Goal: Information Seeking & Learning: Check status

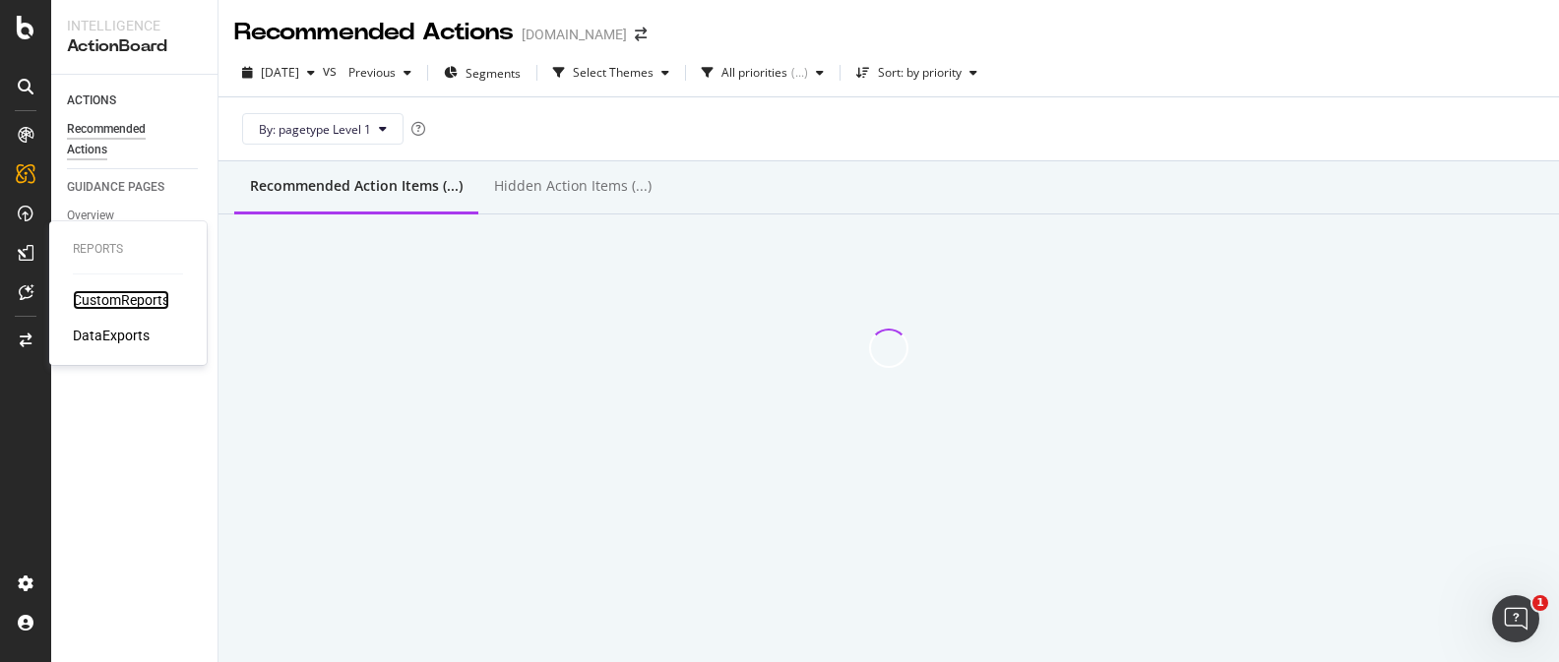
click at [89, 301] on div "CustomReports" at bounding box center [121, 300] width 96 height 20
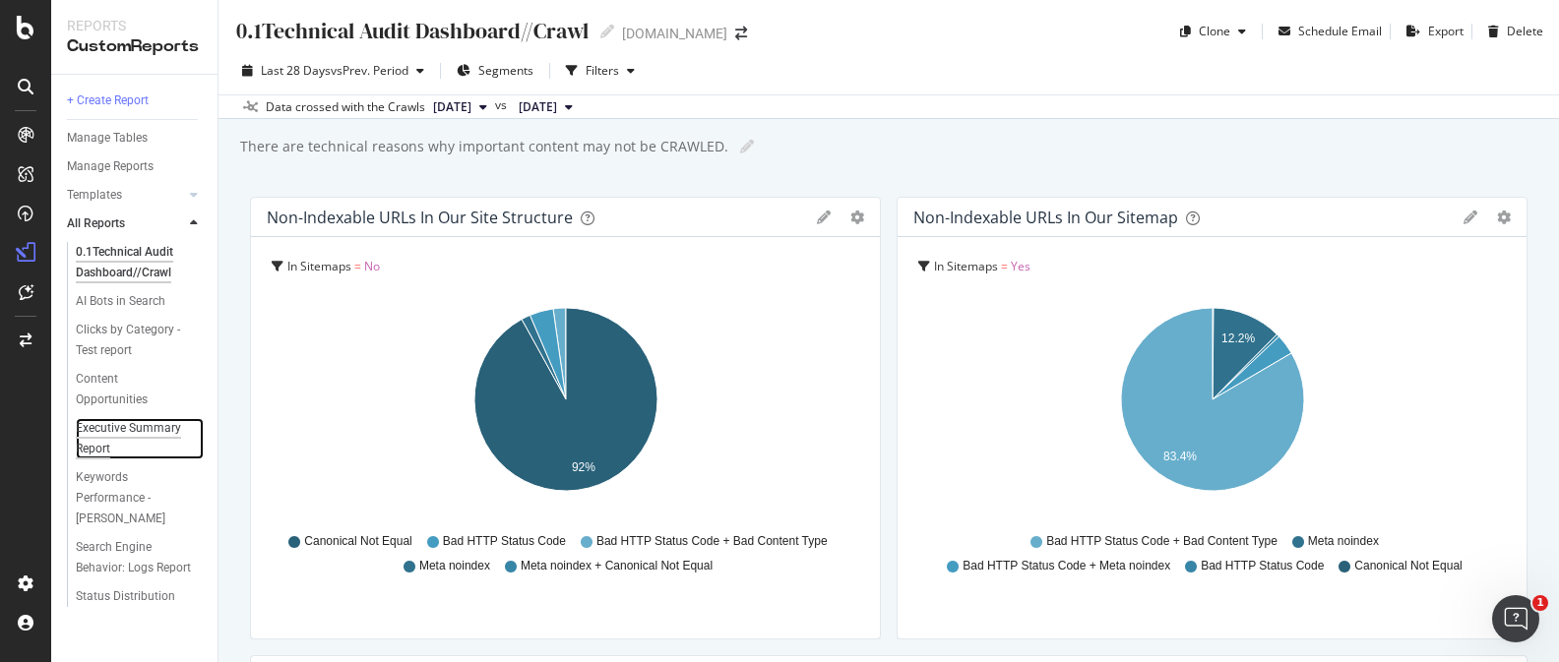
click at [120, 437] on div "Executive Summary Report" at bounding box center [132, 438] width 112 height 41
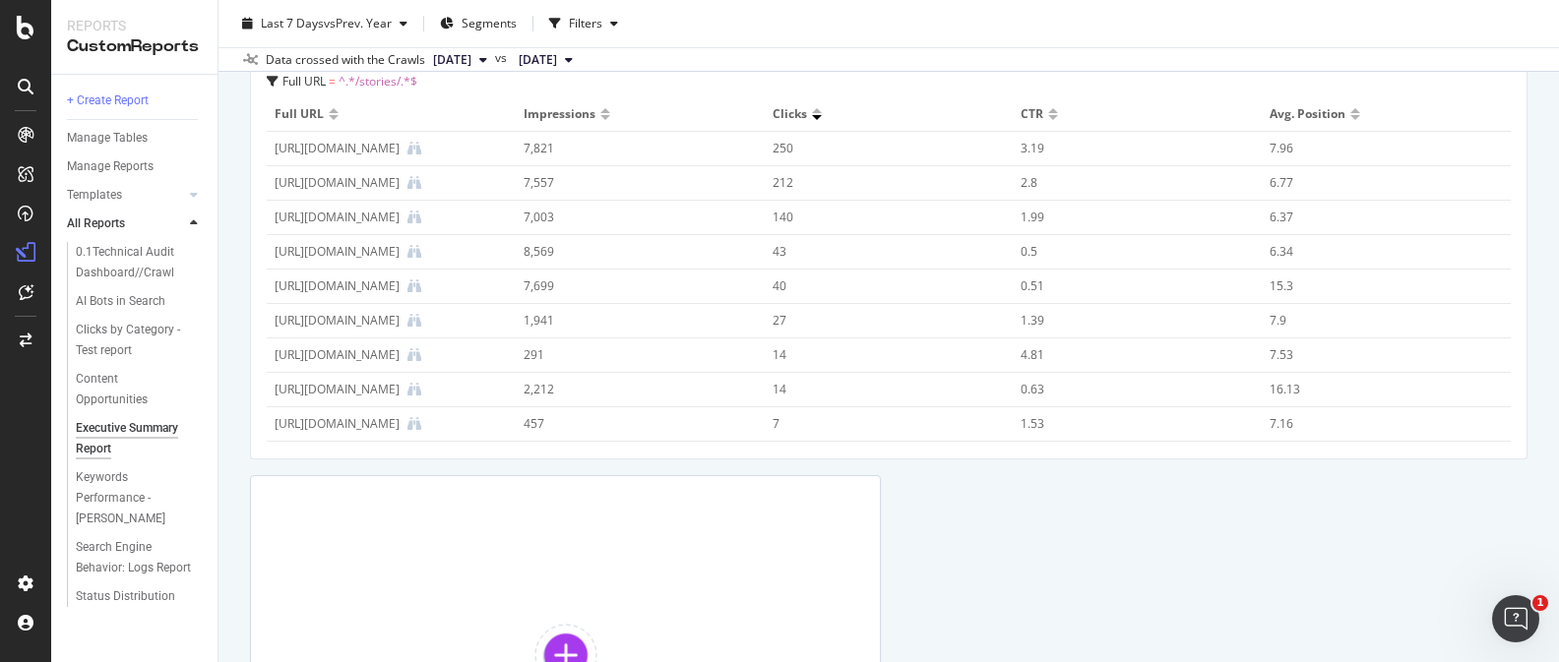
scroll to position [5069, 0]
